Goal: Information Seeking & Learning: Learn about a topic

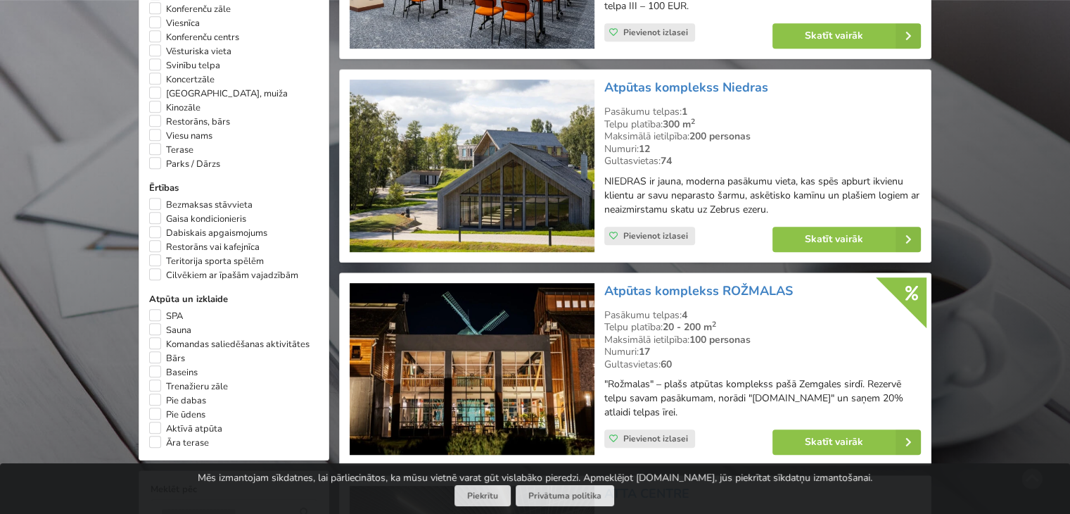
scroll to position [915, 0]
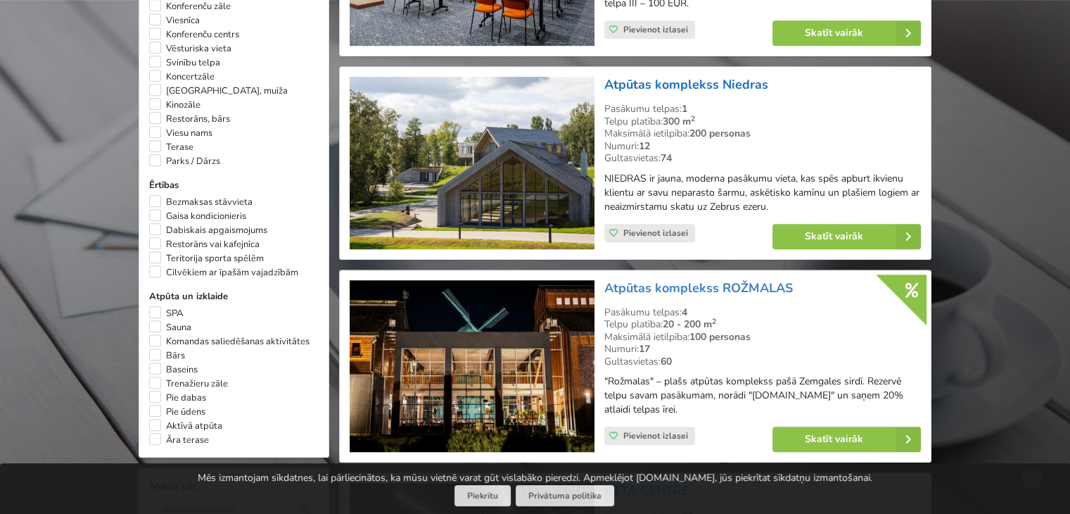
click at [695, 78] on link "Atpūtas komplekss Niedras" at bounding box center [687, 84] width 164 height 17
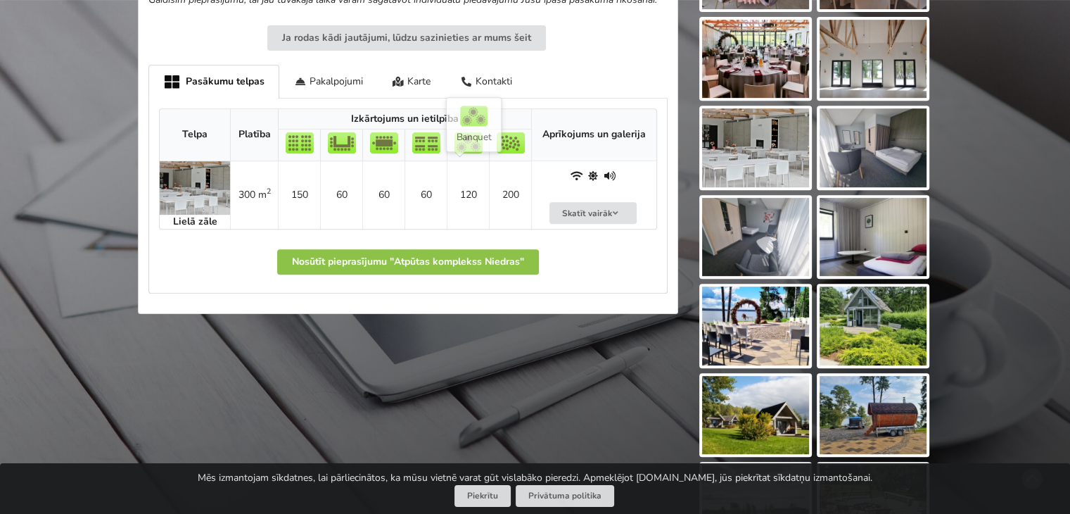
scroll to position [422, 0]
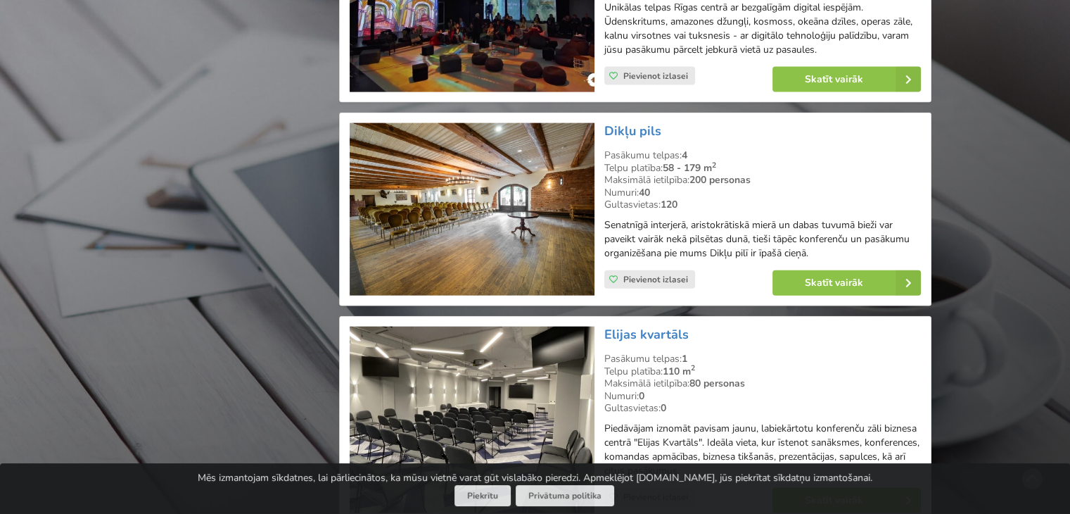
scroll to position [3167, 0]
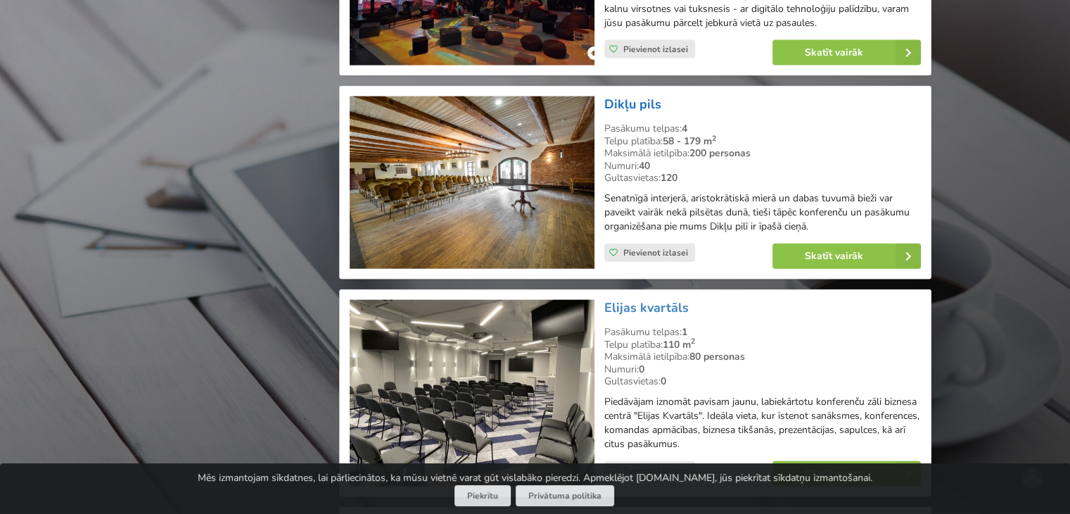
click at [630, 100] on link "Dikļu pils" at bounding box center [633, 104] width 57 height 17
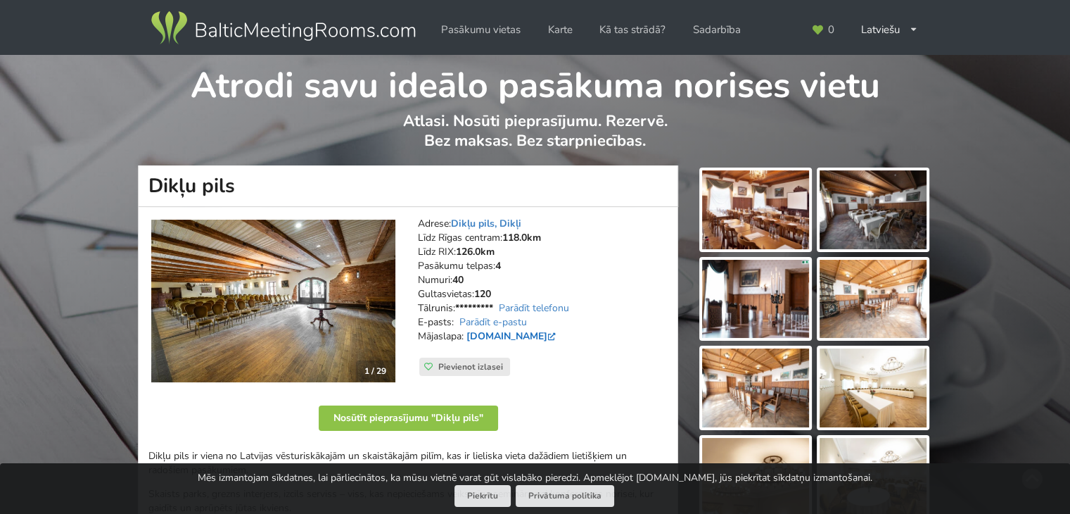
click at [510, 333] on link "www.diklupils.lv" at bounding box center [513, 335] width 92 height 13
click at [520, 336] on link "www.diklupils.lv" at bounding box center [513, 335] width 92 height 13
